Goal: Task Accomplishment & Management: Complete application form

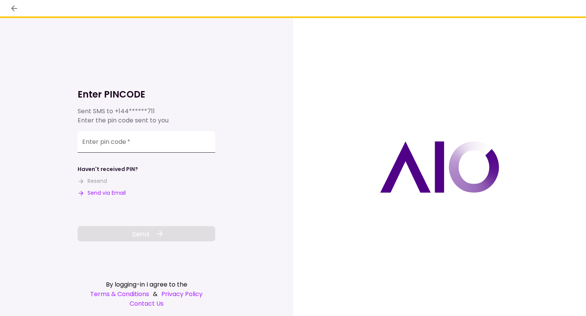
click at [114, 148] on input "Enter pin code   *" at bounding box center [147, 141] width 138 height 21
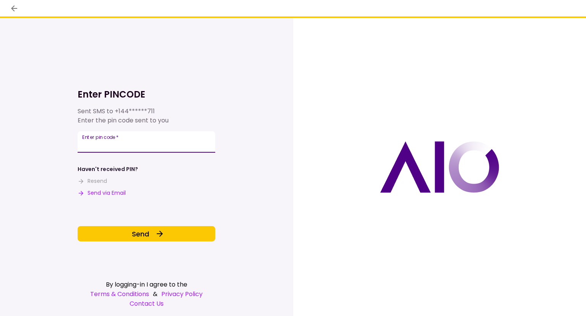
type input "******"
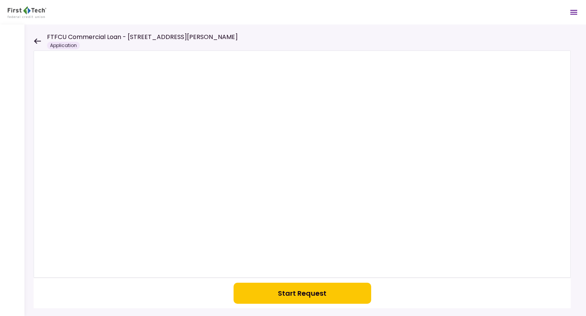
click at [34, 42] on icon at bounding box center [37, 41] width 7 height 6
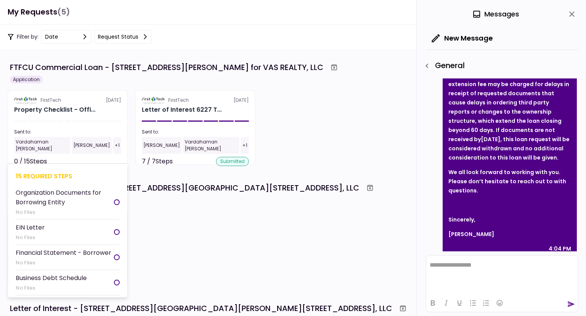
click at [64, 124] on section "FirstTech 3 Sep Property Checklist - Offi... Sent to: Vardahaman Bawari Matt St…" at bounding box center [68, 127] width 120 height 75
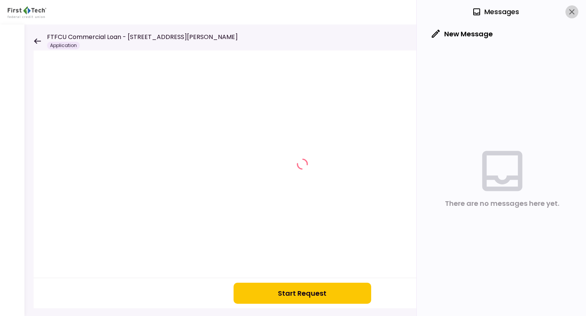
click at [576, 13] on icon "close" at bounding box center [572, 11] width 9 height 9
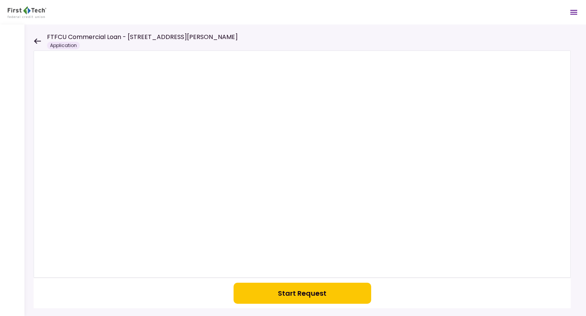
click at [278, 295] on button "Start Request" at bounding box center [303, 293] width 138 height 21
click at [35, 39] on icon at bounding box center [37, 41] width 7 height 6
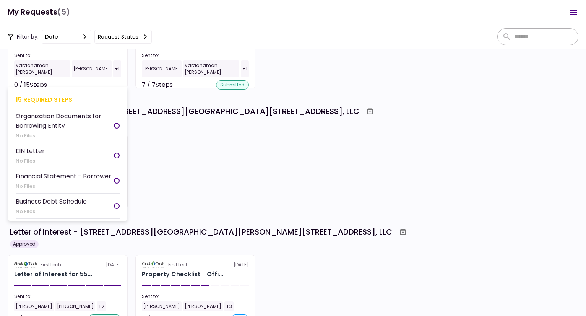
click at [64, 133] on div "No Files" at bounding box center [65, 136] width 98 height 8
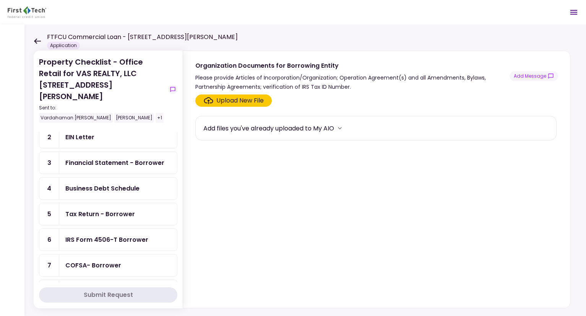
scroll to position [241, 0]
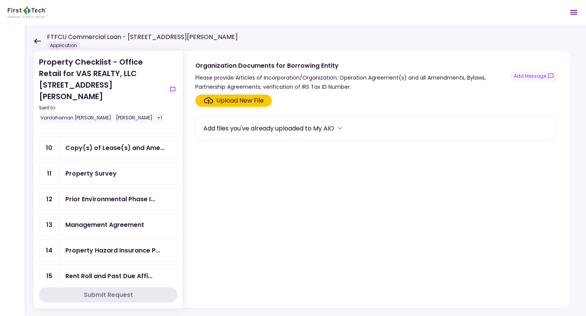
click at [99, 194] on div "Prior Environmental Phase I..." at bounding box center [110, 199] width 90 height 10
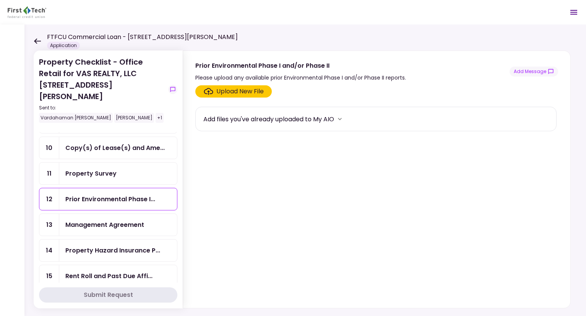
click at [234, 91] on div "Upload New File" at bounding box center [240, 91] width 47 height 9
click at [0, 0] on input "Upload New File" at bounding box center [0, 0] width 0 height 0
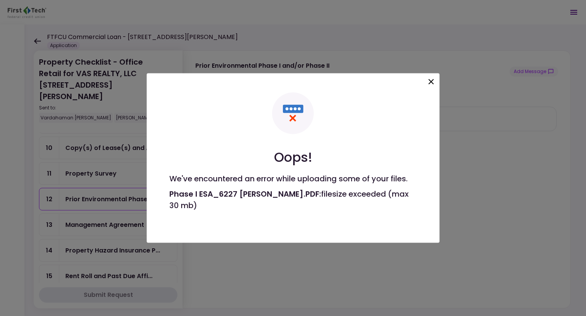
click at [433, 80] on icon at bounding box center [431, 81] width 5 height 5
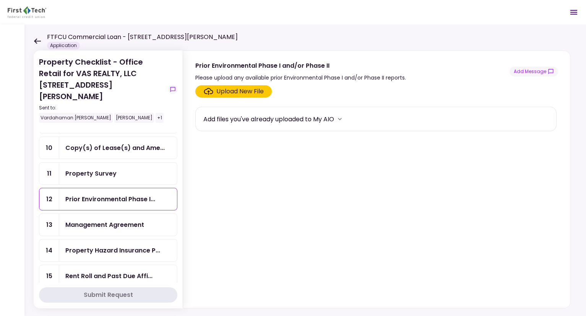
drag, startPoint x: 14, startPoint y: 174, endPoint x: 33, endPoint y: 166, distance: 20.8
click at [14, 174] on div at bounding box center [12, 170] width 24 height 292
click at [127, 143] on div "Copy(s) of Lease(s) and Ame..." at bounding box center [114, 148] width 99 height 10
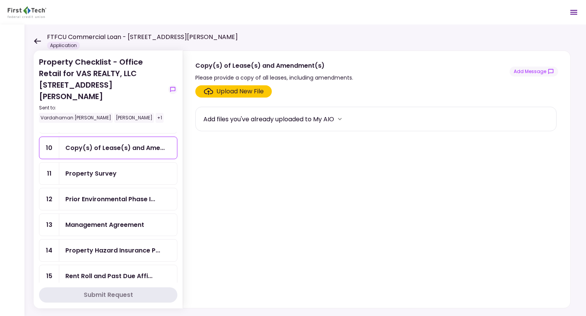
click at [251, 87] on div "Upload New File" at bounding box center [240, 91] width 47 height 9
click at [0, 0] on input "Upload New File" at bounding box center [0, 0] width 0 height 0
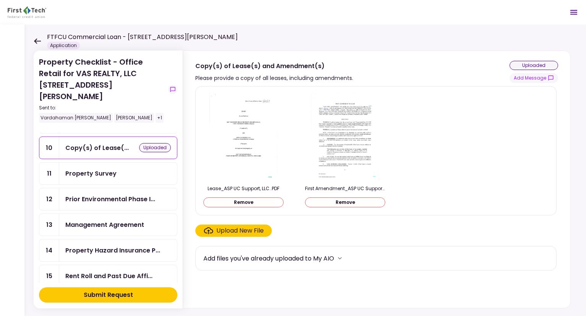
click at [109, 169] on div "Property Survey" at bounding box center [90, 174] width 51 height 10
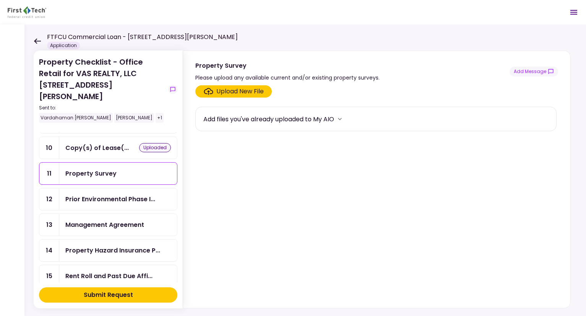
click at [249, 90] on div "Upload New File" at bounding box center [240, 91] width 47 height 9
click at [0, 0] on input "Upload New File" at bounding box center [0, 0] width 0 height 0
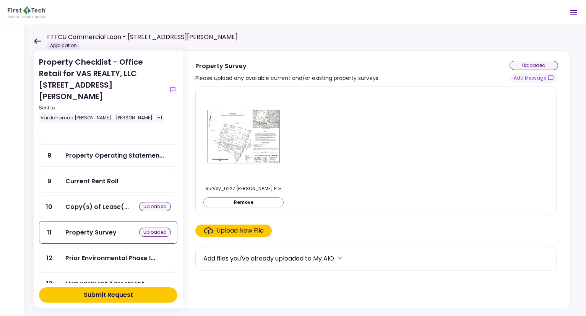
scroll to position [165, 0]
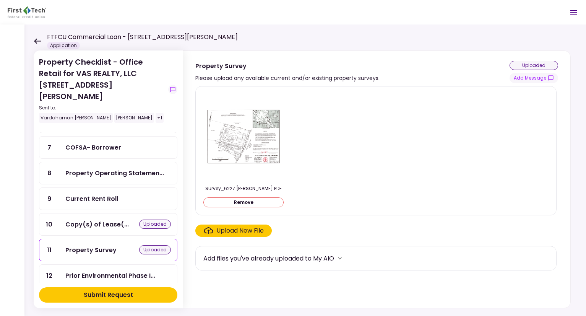
click at [114, 194] on div "Current Rent Roll" at bounding box center [91, 199] width 53 height 10
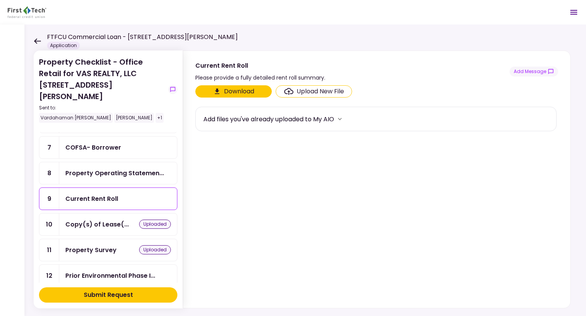
click at [11, 46] on div at bounding box center [12, 170] width 24 height 292
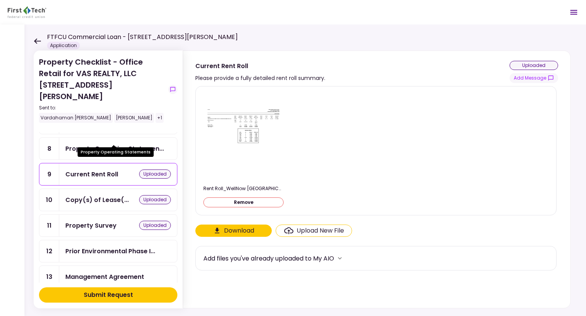
scroll to position [203, 0]
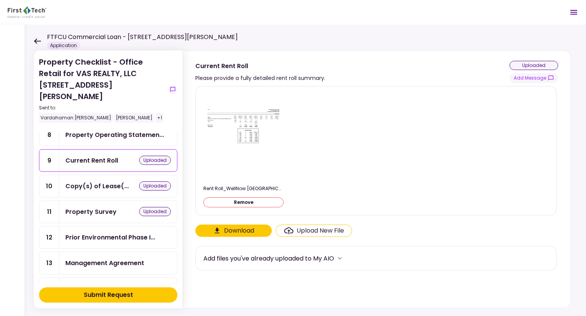
click at [111, 233] on div "Prior Environmental Phase I..." at bounding box center [110, 238] width 90 height 10
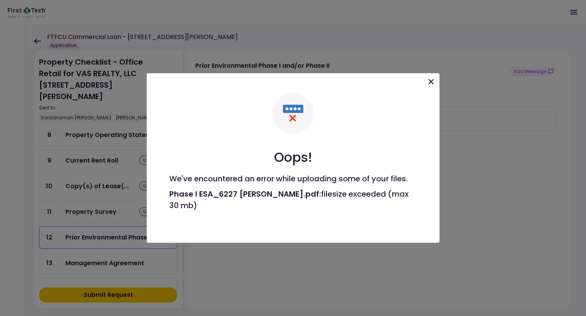
click at [429, 87] on div at bounding box center [431, 83] width 13 height 16
click at [432, 84] on icon at bounding box center [431, 81] width 9 height 9
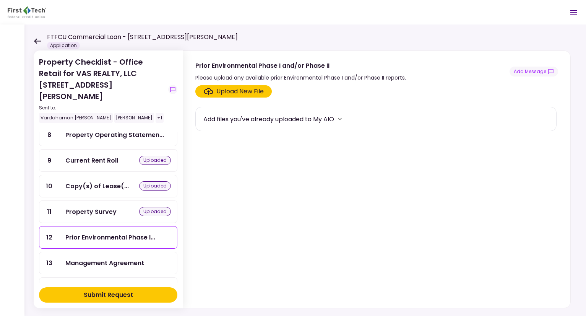
click at [13, 222] on div at bounding box center [12, 170] width 24 height 292
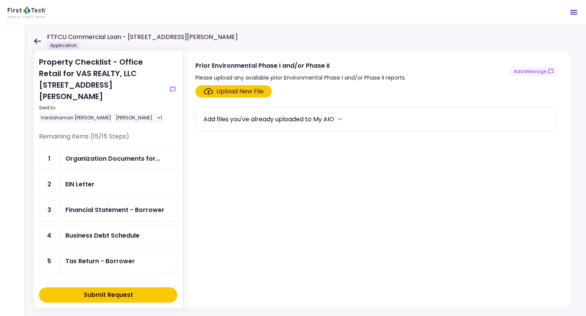
click at [120, 294] on div "Submit Request" at bounding box center [108, 294] width 49 height 9
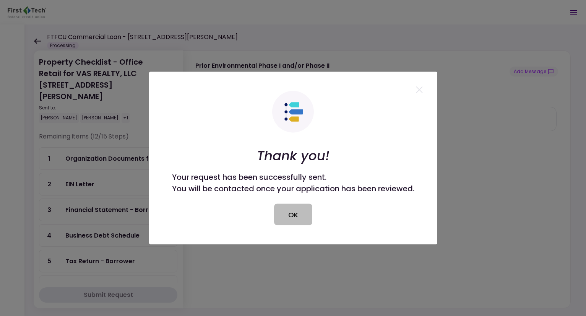
click at [287, 216] on button "OK" at bounding box center [293, 214] width 38 height 21
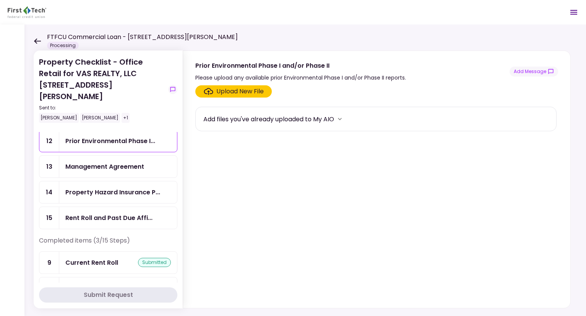
scroll to position [222, 0]
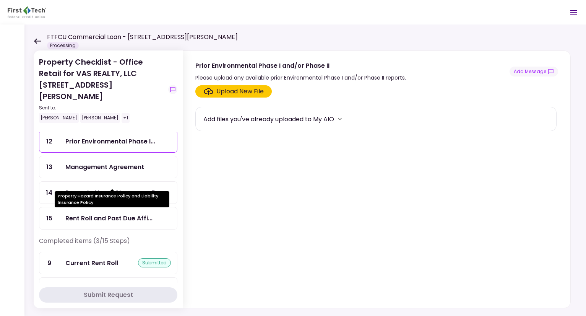
click at [127, 188] on div "Property Hazard Insurance P..." at bounding box center [112, 193] width 95 height 10
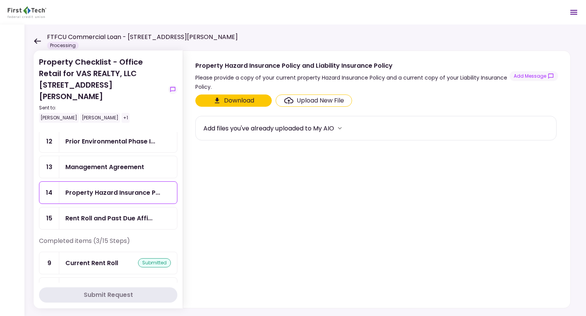
click at [126, 162] on div "Management Agreement" at bounding box center [104, 167] width 79 height 10
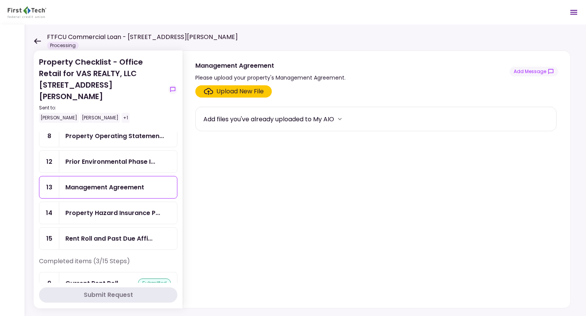
scroll to position [184, 0]
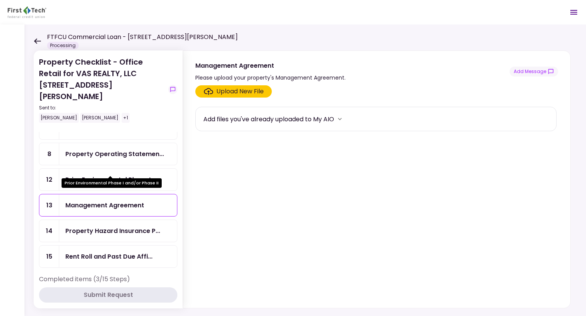
click at [130, 175] on div "Prior Environmental Phase I..." at bounding box center [110, 180] width 90 height 10
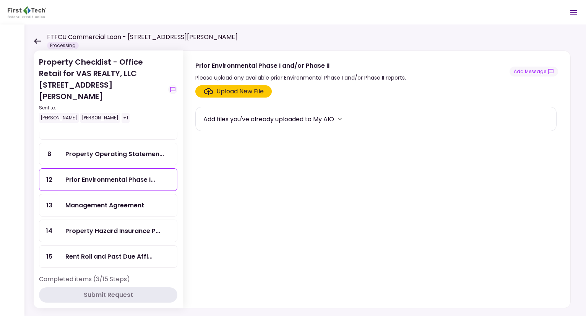
click at [244, 93] on div "Upload New File" at bounding box center [240, 91] width 47 height 9
click at [0, 0] on input "Upload New File" at bounding box center [0, 0] width 0 height 0
click at [258, 95] on div "Upload New File" at bounding box center [240, 91] width 47 height 9
click at [0, 0] on input "Upload New File" at bounding box center [0, 0] width 0 height 0
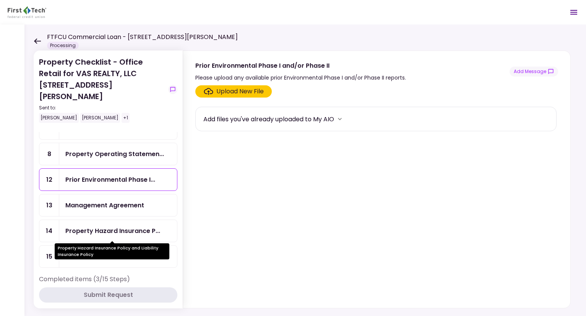
scroll to position [146, 0]
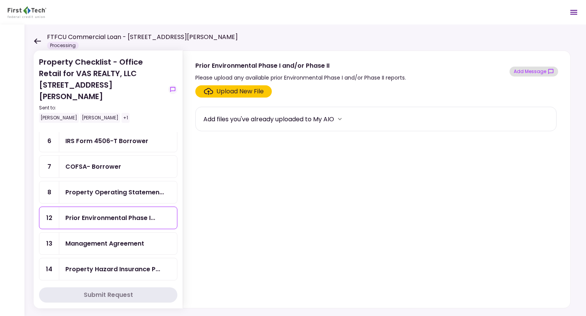
click at [538, 75] on button "Add Message" at bounding box center [534, 72] width 49 height 10
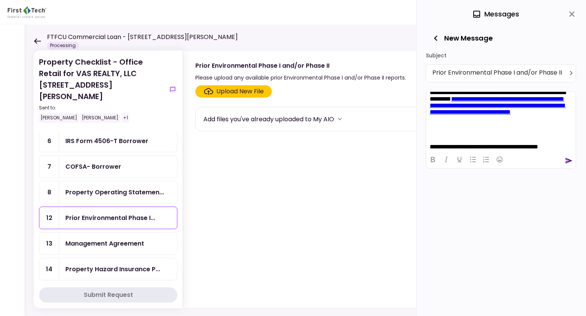
scroll to position [15, 0]
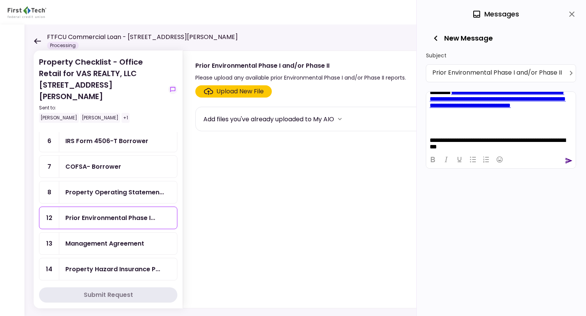
click at [567, 160] on icon "send" at bounding box center [569, 161] width 7 height 6
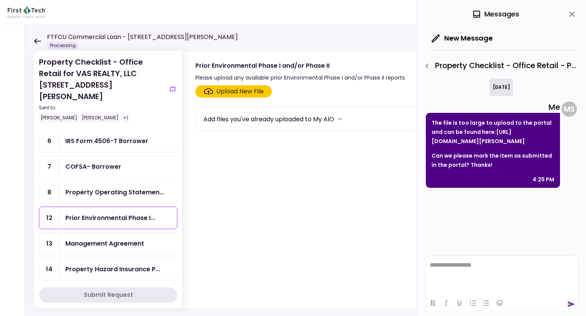
scroll to position [0, 0]
click at [472, 145] on link "https://www.dropbox.com/scl/fi/squi93ep0lkdu75raixov/COMPRESSED-Phase-I-ESA_622…" at bounding box center [478, 136] width 93 height 17
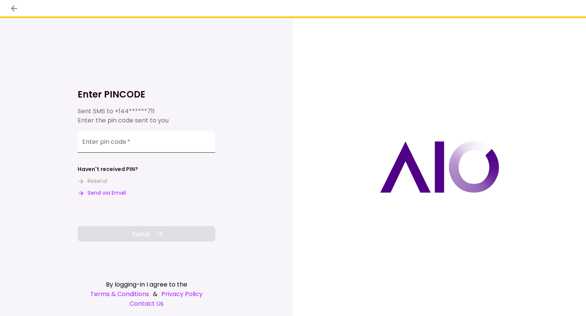
click at [150, 144] on input "Enter pin code   *" at bounding box center [147, 141] width 138 height 21
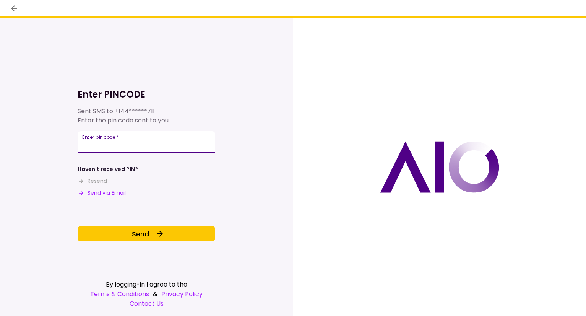
type input "******"
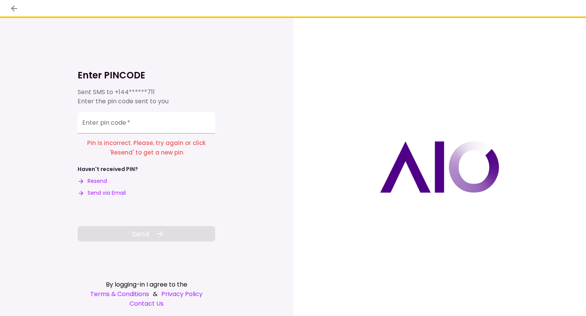
click at [151, 144] on p "Pin is incorrect. Please, try again or click 'Resend' to get a new pin" at bounding box center [147, 147] width 138 height 19
click at [155, 122] on input "Enter pin code   *" at bounding box center [147, 122] width 138 height 21
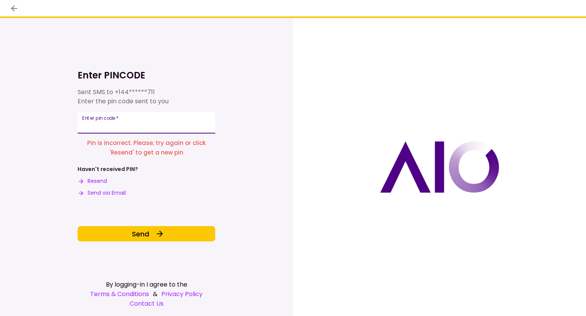
type input "******"
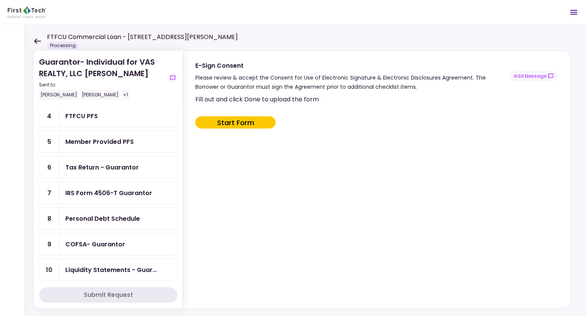
scroll to position [102, 0]
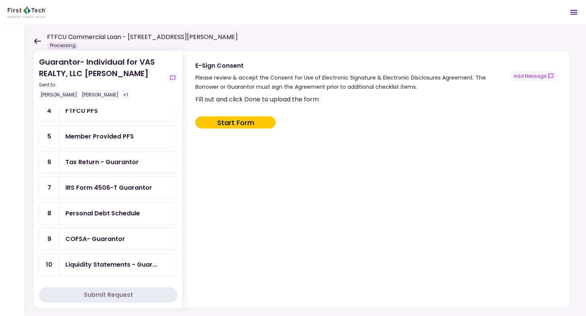
click at [38, 44] on icon at bounding box center [37, 41] width 7 height 6
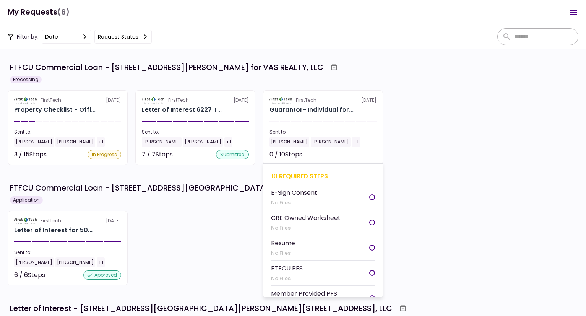
click at [310, 138] on div "[PERSON_NAME]" at bounding box center [290, 142] width 40 height 10
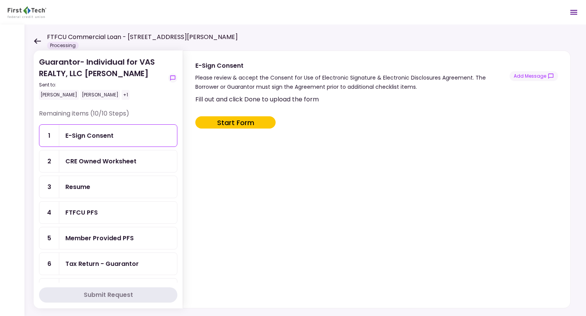
click at [157, 165] on div "CRE Owned Worksheet" at bounding box center [118, 161] width 106 height 10
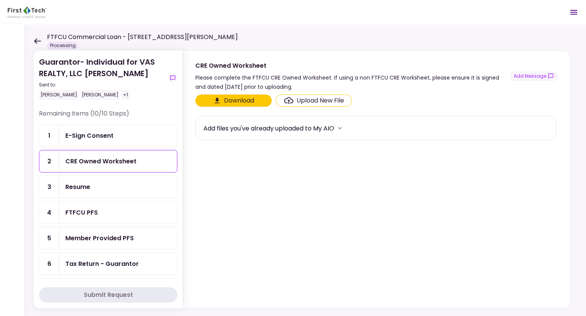
click at [100, 187] on div "Resume" at bounding box center [118, 187] width 106 height 10
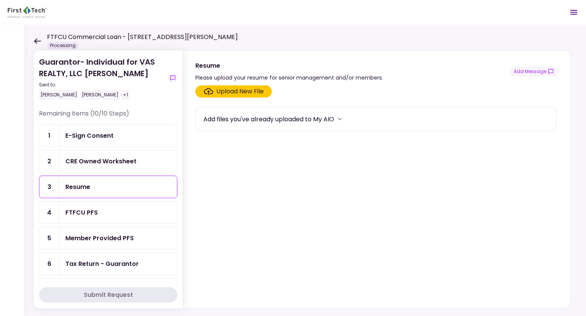
click at [250, 296] on section "Upload New File Add files you've already uploaded to My AIO" at bounding box center [376, 195] width 363 height 220
click at [119, 143] on div "E-Sign Consent" at bounding box center [118, 136] width 118 height 22
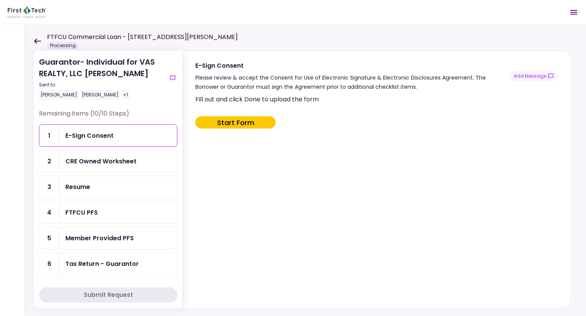
click at [111, 157] on div "CRE Owned Worksheet" at bounding box center [100, 161] width 71 height 10
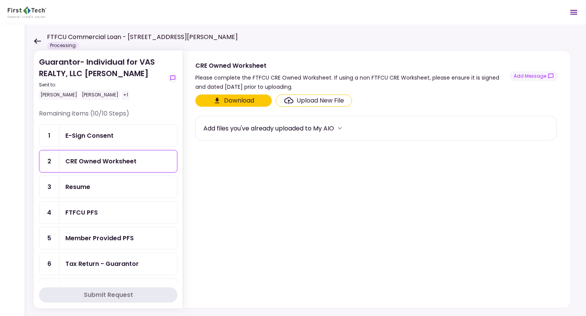
click at [577, 192] on div "Guarantor- Individual for VAS REALTY, LLC Vardhaman Bawari Sent to: Vardhaman B…" at bounding box center [305, 170] width 562 height 292
click at [485, 205] on section "Download Upload New File Add files you've already uploaded to My AIO" at bounding box center [376, 199] width 363 height 210
click at [241, 100] on button "Download" at bounding box center [233, 100] width 77 height 12
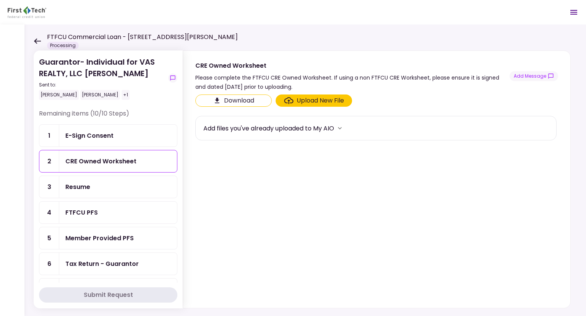
click at [82, 185] on div "Resume" at bounding box center [77, 187] width 25 height 10
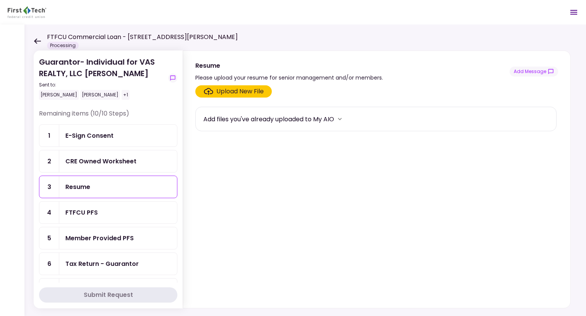
click at [99, 215] on div "FTFCU PFS" at bounding box center [118, 213] width 106 height 10
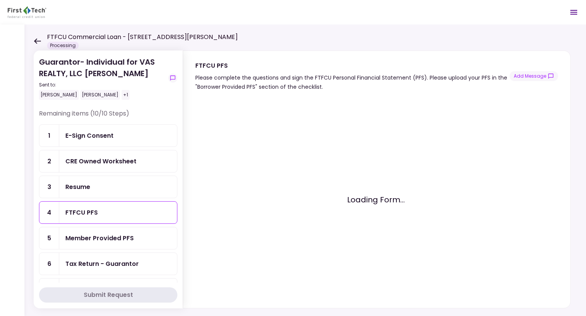
click at [127, 233] on div "Member Provided PFS" at bounding box center [118, 238] width 118 height 22
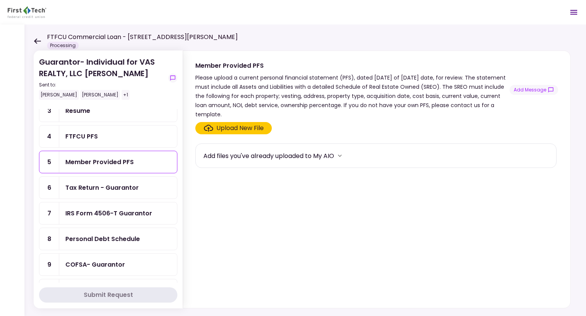
scroll to position [77, 0]
click at [104, 185] on div "Tax Return - Guarantor" at bounding box center [101, 187] width 73 height 10
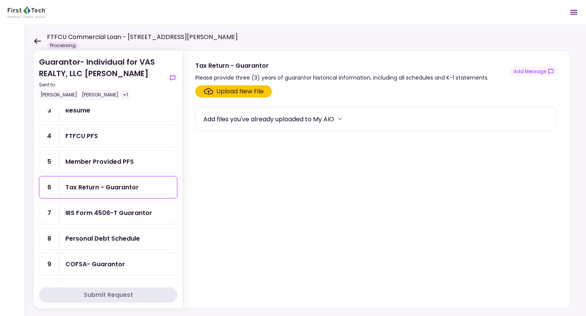
click at [129, 209] on div "IRS Form 4506-T Guarantor" at bounding box center [108, 213] width 87 height 10
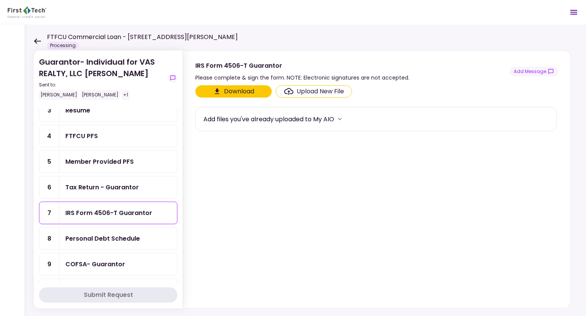
click at [245, 89] on button "Download" at bounding box center [233, 91] width 77 height 12
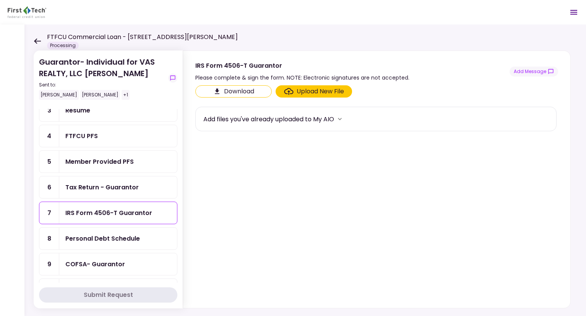
click at [120, 244] on div "Personal Debt Schedule" at bounding box center [118, 239] width 118 height 22
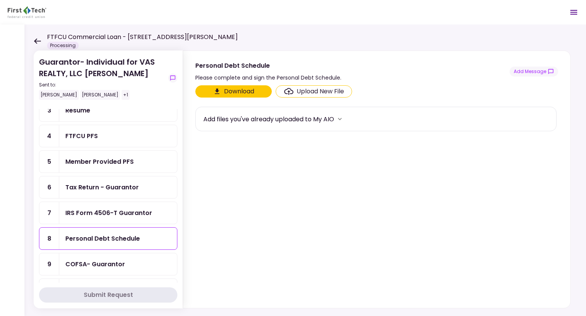
click at [242, 88] on button "Download" at bounding box center [233, 91] width 77 height 12
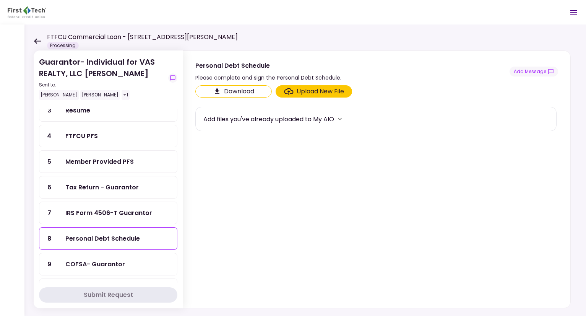
click at [127, 260] on div "COFSA- Guarantor" at bounding box center [118, 264] width 106 height 10
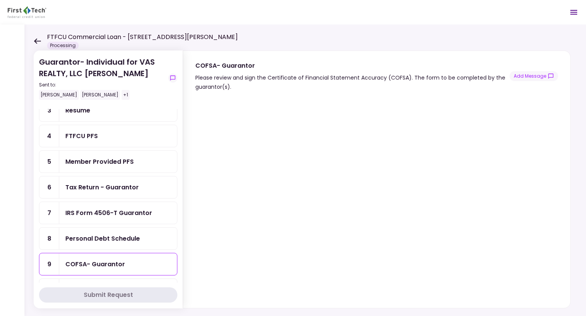
scroll to position [102, 0]
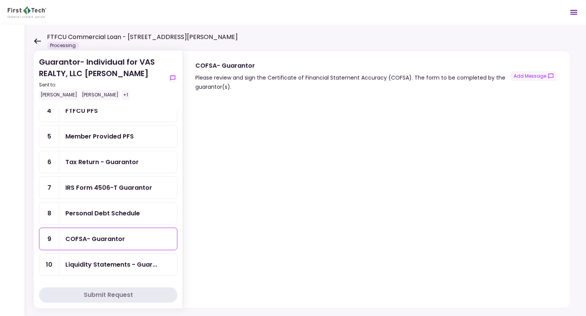
click at [121, 263] on div "Liquidity Statements - Guar..." at bounding box center [111, 265] width 92 height 10
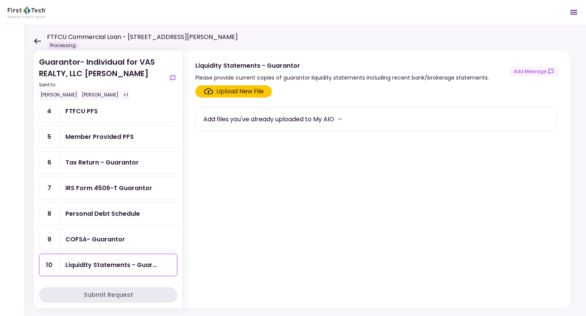
scroll to position [102, 0]
click at [129, 231] on div "COFSA- Guarantor" at bounding box center [118, 239] width 118 height 22
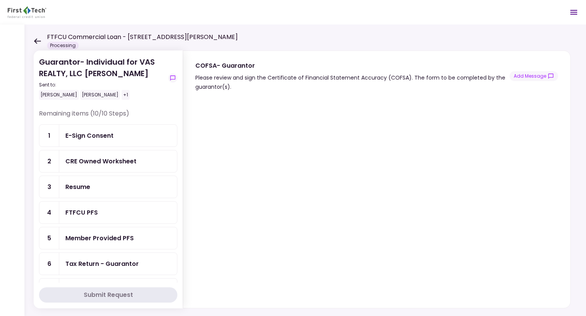
click at [122, 93] on div "+1" at bounding box center [126, 95] width 8 height 10
click at [37, 38] on icon at bounding box center [37, 41] width 7 height 6
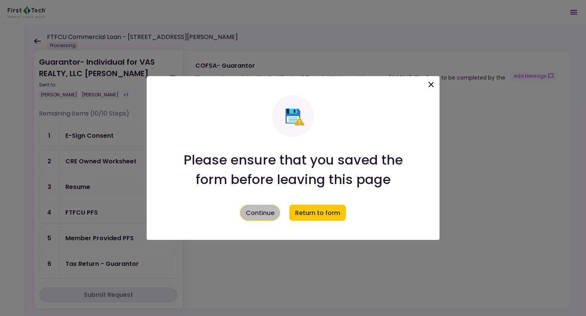
click at [267, 212] on button "Continue" at bounding box center [260, 213] width 40 height 16
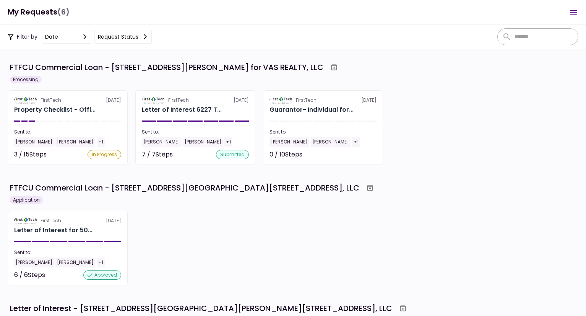
click at [187, 267] on div "FirstTech 3 Sep Letter of Interest for 50... Sent to: Aaron Massara Matt Stefan…" at bounding box center [293, 248] width 571 height 75
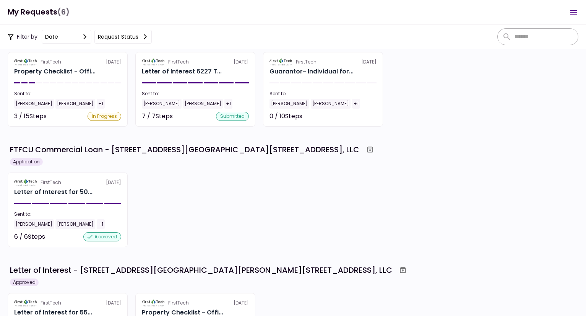
click at [419, 183] on div "FirstTech 3 Sep Letter of Interest for 50... Sent to: Aaron Massara Matt Stefan…" at bounding box center [293, 210] width 571 height 75
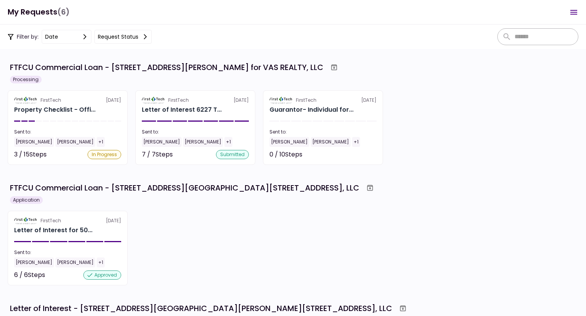
scroll to position [323, 0]
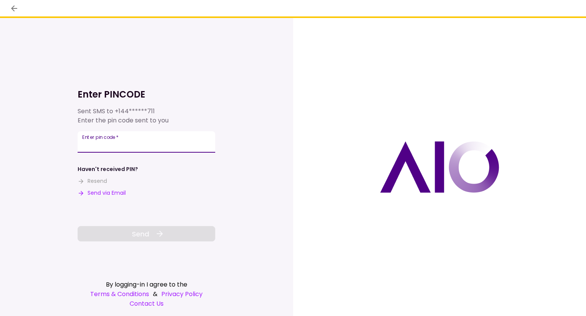
click at [155, 147] on input "Enter pin code   *" at bounding box center [147, 141] width 138 height 21
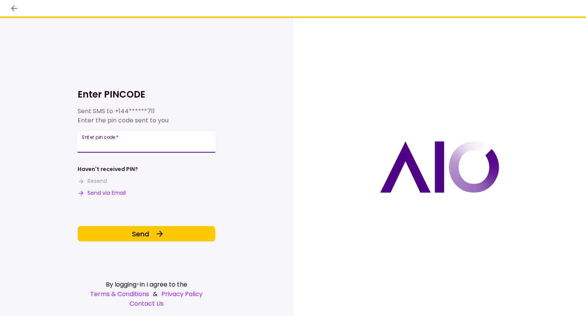
type input "******"
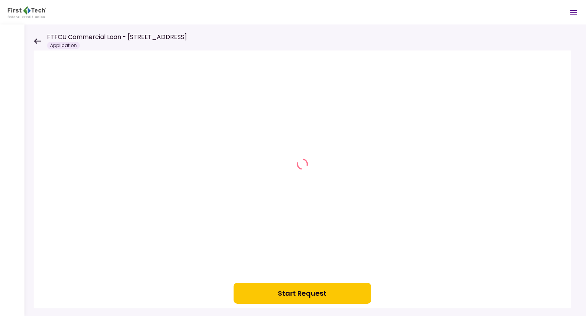
click at [37, 42] on icon at bounding box center [37, 41] width 7 height 6
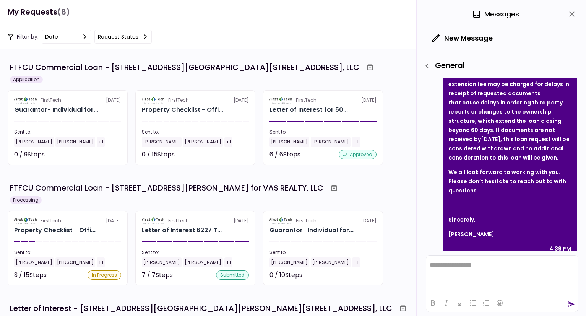
click at [223, 65] on div "FTFCU Commercial Loan - [STREET_ADDRESS][GEOGRAPHIC_DATA][STREET_ADDRESS], LLC" at bounding box center [185, 67] width 350 height 11
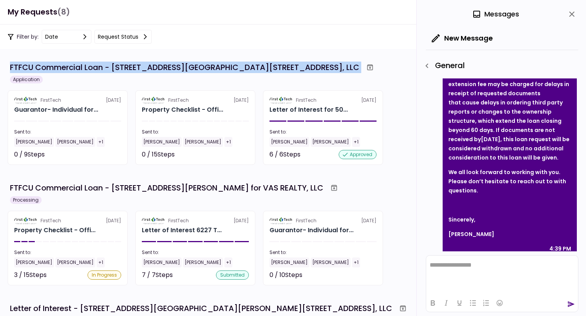
click at [223, 65] on div "FTFCU Commercial Loan - [STREET_ADDRESS][GEOGRAPHIC_DATA][STREET_ADDRESS], LLC" at bounding box center [185, 67] width 350 height 11
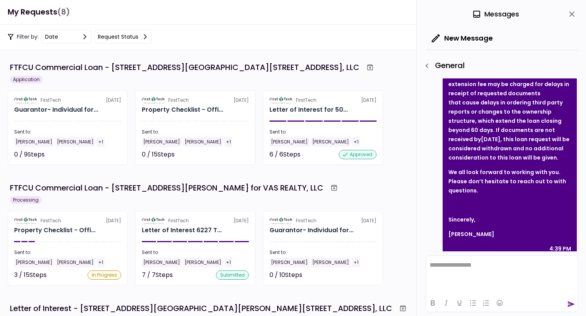
drag, startPoint x: 223, startPoint y: 65, endPoint x: 168, endPoint y: 65, distance: 55.1
click at [168, 65] on div "FTFCU Commercial Loan - [STREET_ADDRESS][GEOGRAPHIC_DATA][STREET_ADDRESS], LLC" at bounding box center [185, 67] width 350 height 11
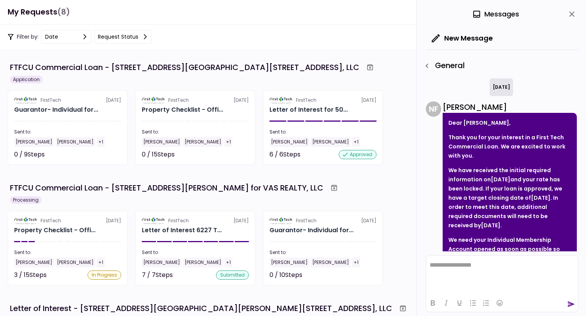
click at [576, 14] on icon "close" at bounding box center [572, 14] width 9 height 9
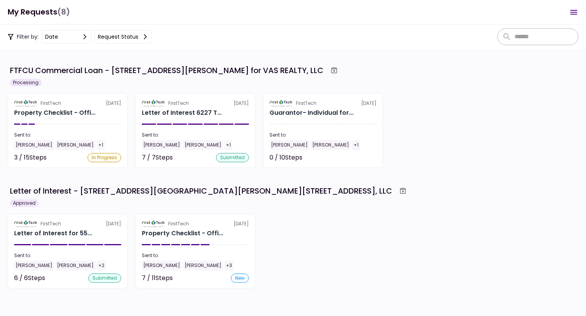
scroll to position [55, 0]
